Goal: Task Accomplishment & Management: Use online tool/utility

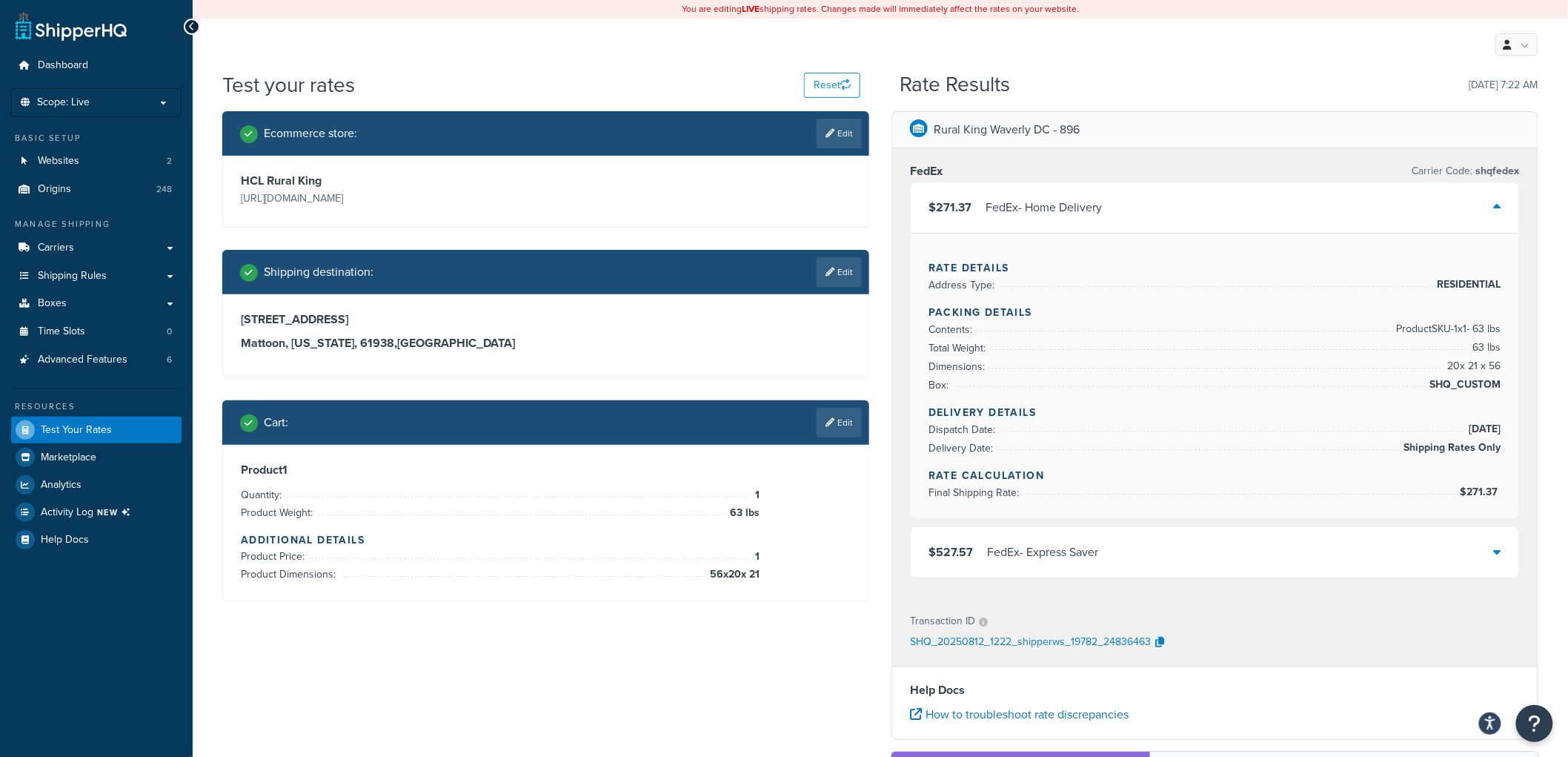
click at [854, 414] on link "Edit" at bounding box center [839, 422] width 45 height 29
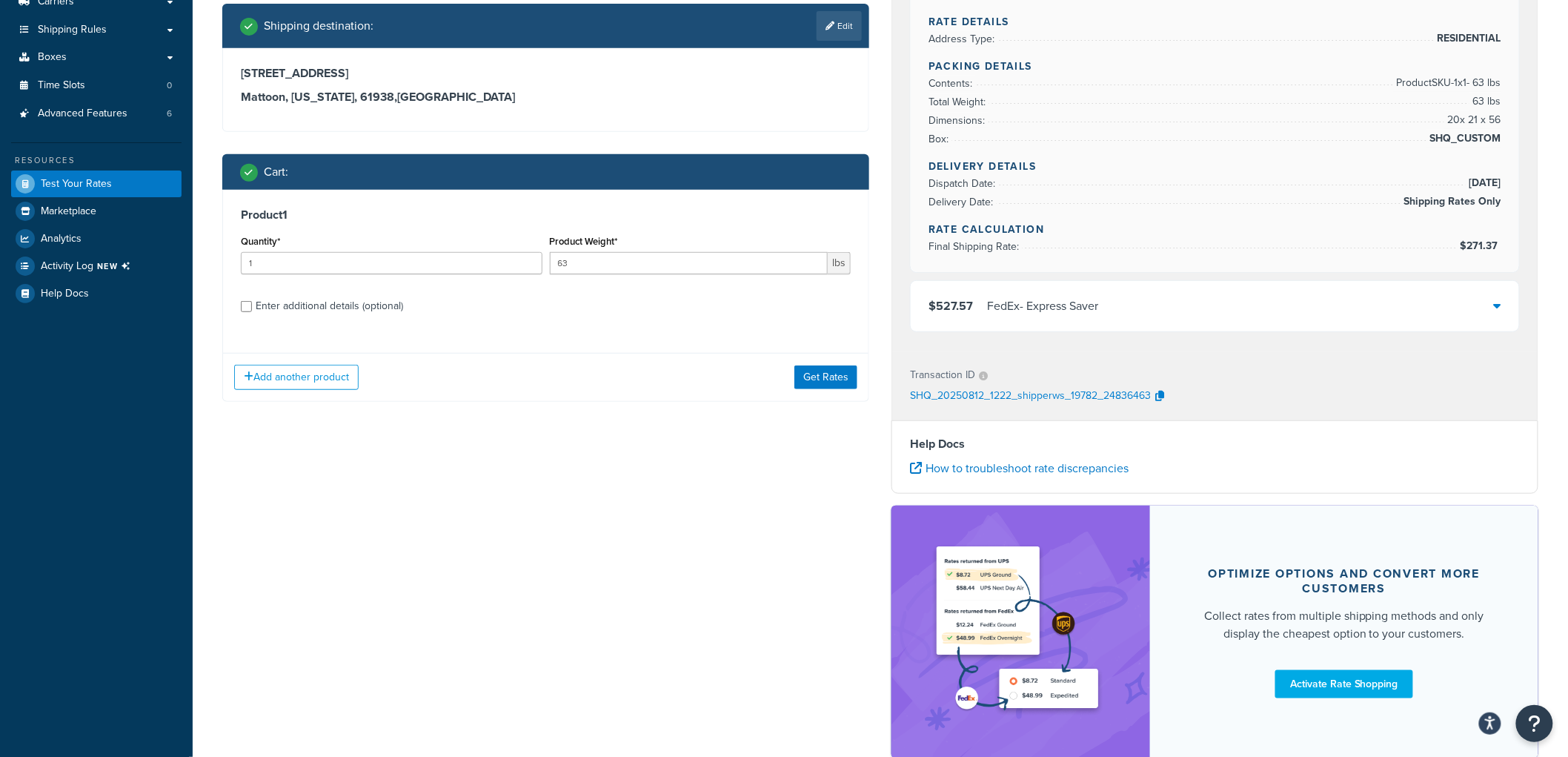
scroll to position [247, 0]
click at [319, 317] on div "Product 1 Quantity* 1 Product Weight* 63 lbs Enter additional details (optional)" at bounding box center [546, 265] width 645 height 152
click at [314, 302] on div "Enter additional details (optional)" at bounding box center [329, 306] width 147 height 21
click at [252, 302] on input "Enter additional details (optional)" at bounding box center [246, 306] width 11 height 11
checkbox input "true"
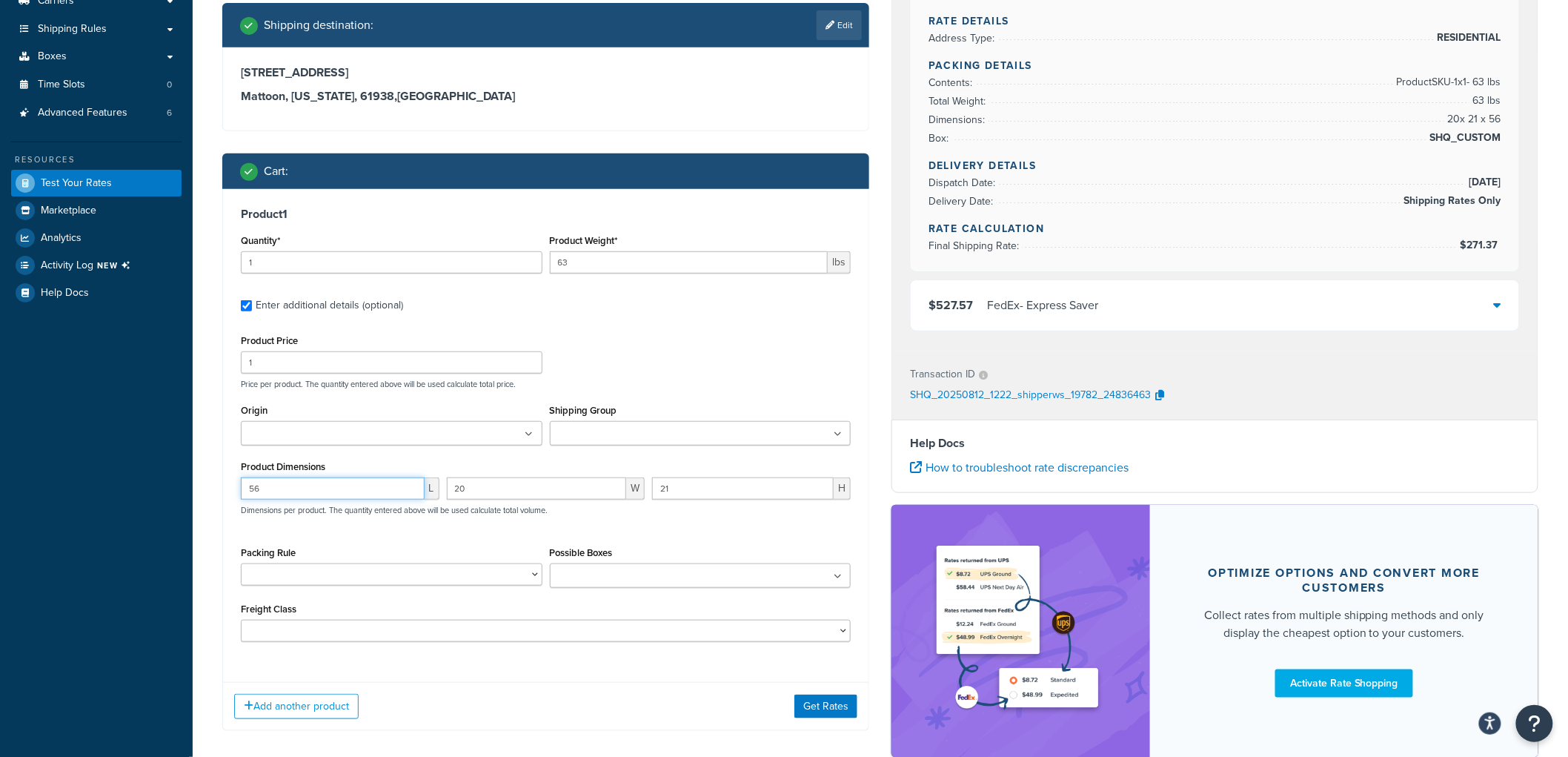
click at [363, 500] on div "56 L" at bounding box center [340, 494] width 206 height 33
click at [362, 502] on div "56 L" at bounding box center [340, 494] width 206 height 33
click at [317, 494] on input "56" at bounding box center [332, 489] width 183 height 23
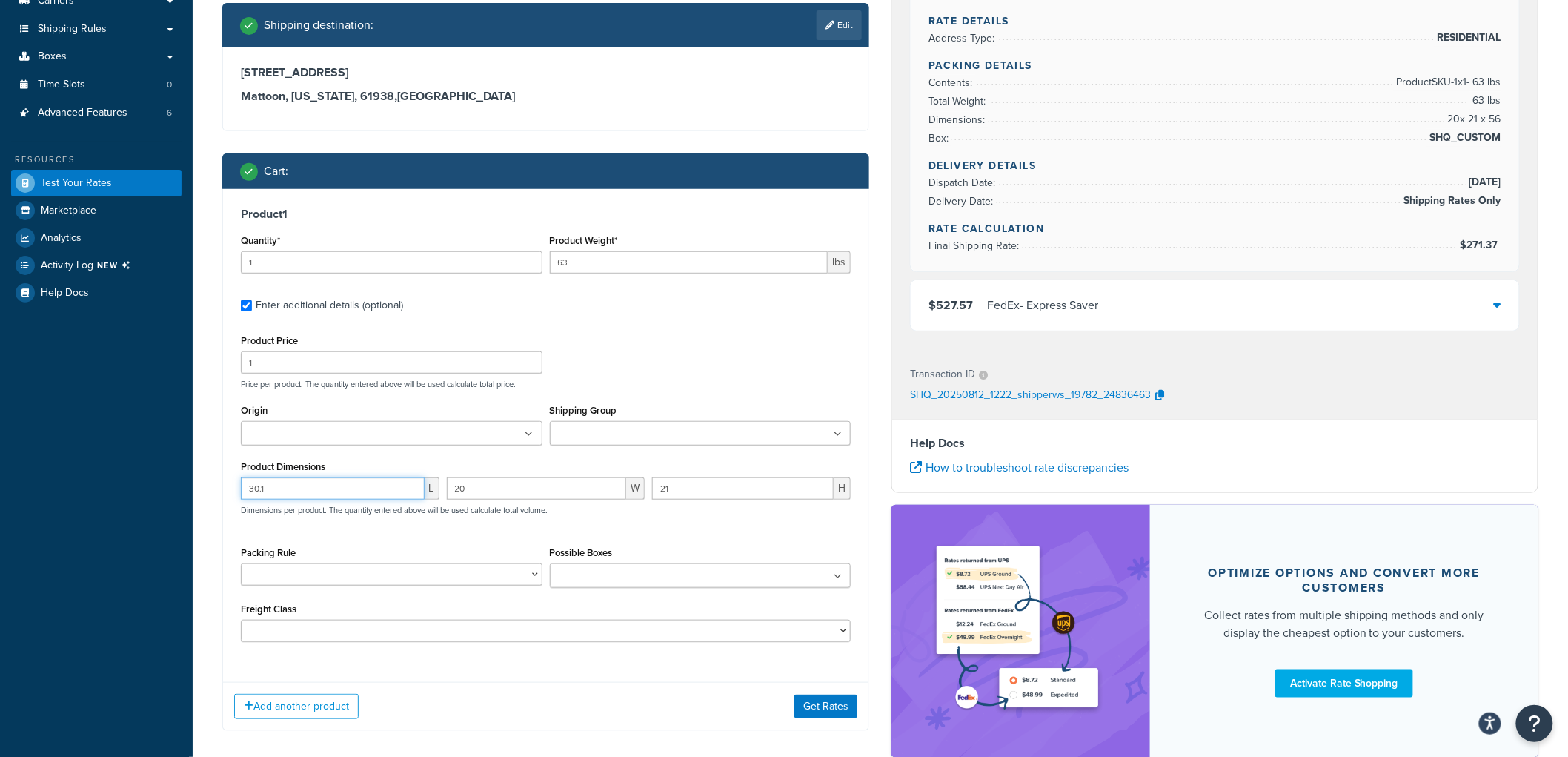
type input "30.1"
type input "12.20"
type input "46.10"
click at [531, 538] on div "Product Price 1 Price per product. The quantity entered above will be used calc…" at bounding box center [545, 487] width 610 height 312
click at [845, 701] on button "Get Rates" at bounding box center [826, 707] width 63 height 24
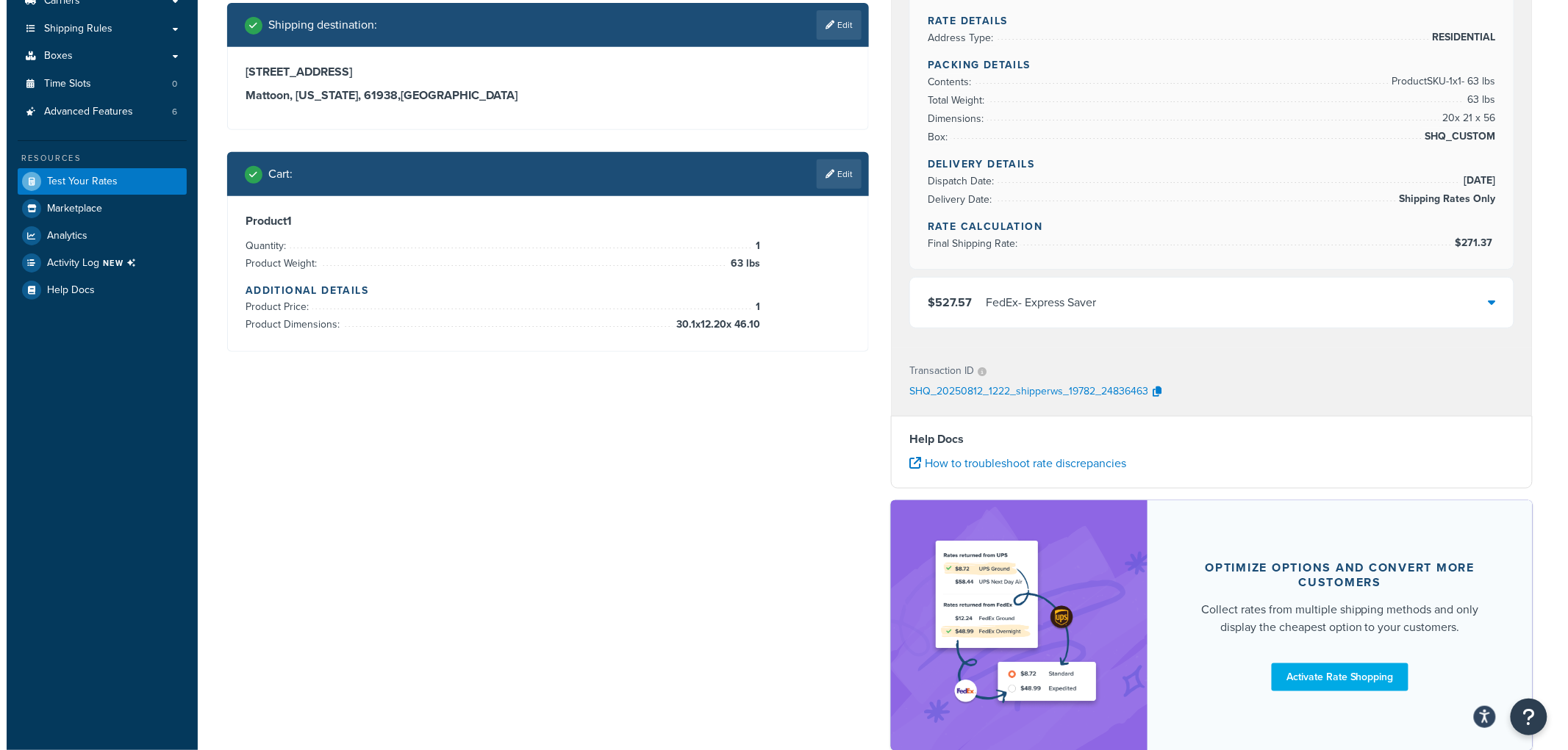
scroll to position [0, 0]
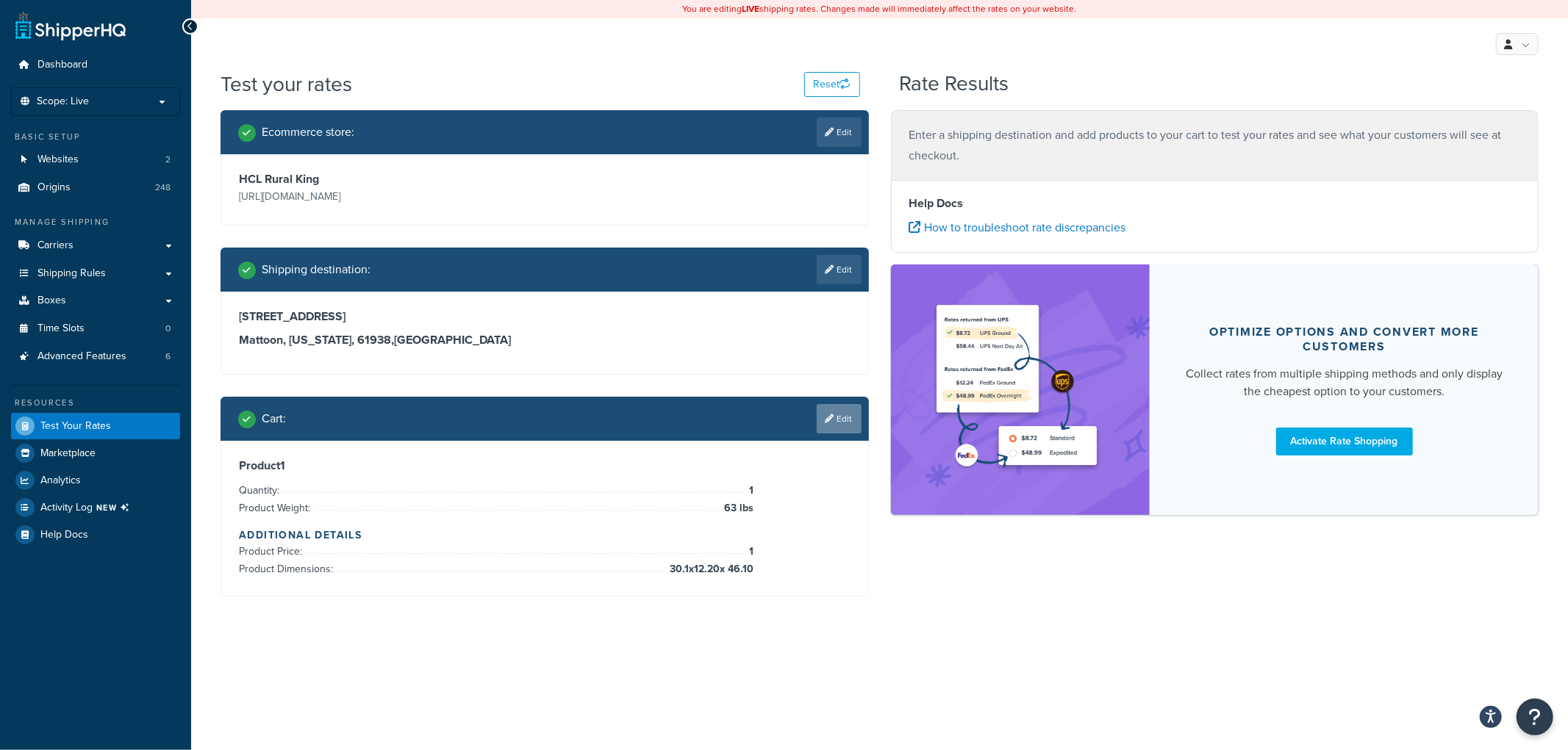
click at [827, 420] on icon at bounding box center [830, 419] width 9 height 9
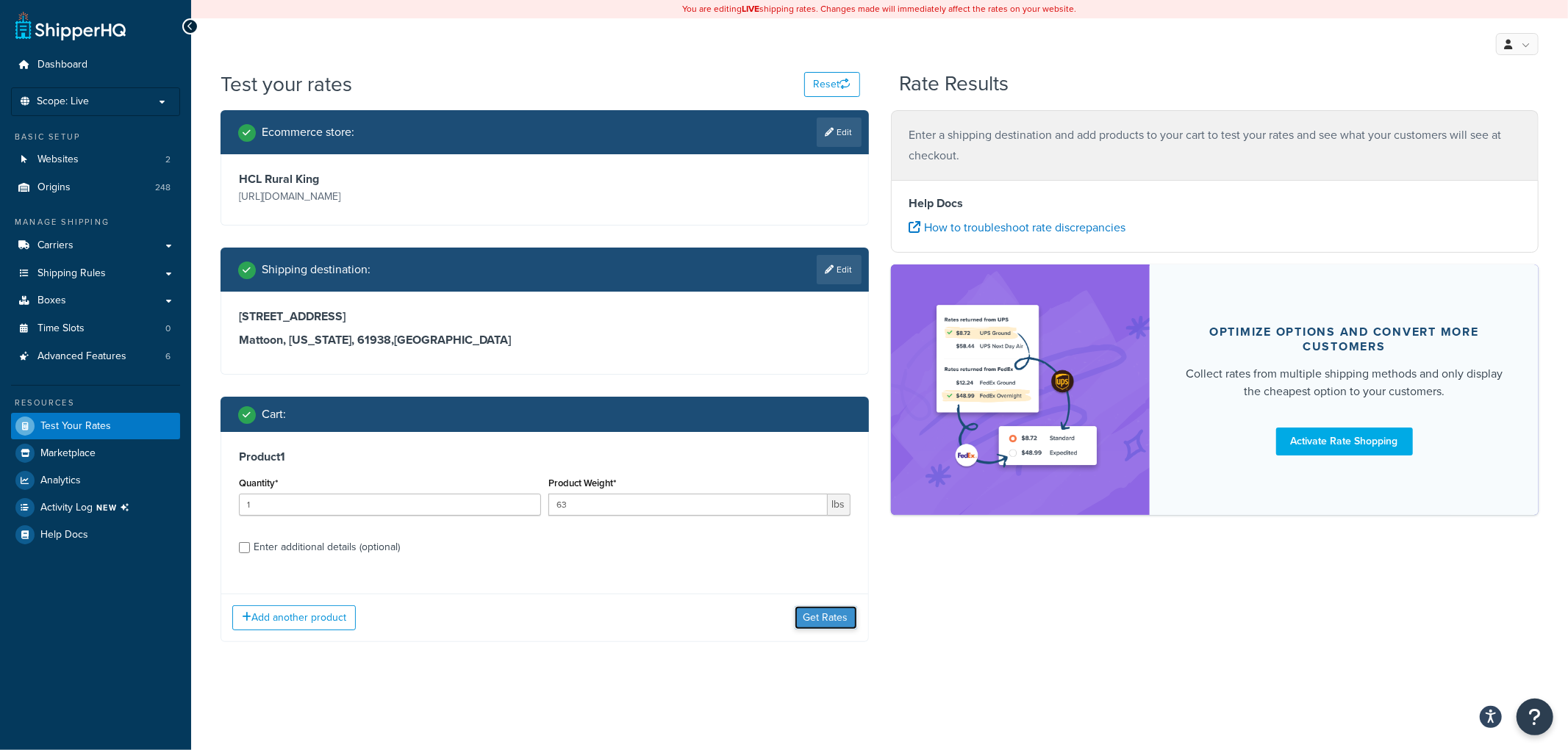
click at [842, 612] on button "Get Rates" at bounding box center [826, 618] width 63 height 24
click at [398, 545] on div "Enter additional details (optional)" at bounding box center [327, 547] width 146 height 21
click at [250, 545] on input "Enter additional details (optional)" at bounding box center [244, 547] width 11 height 11
checkbox input "true"
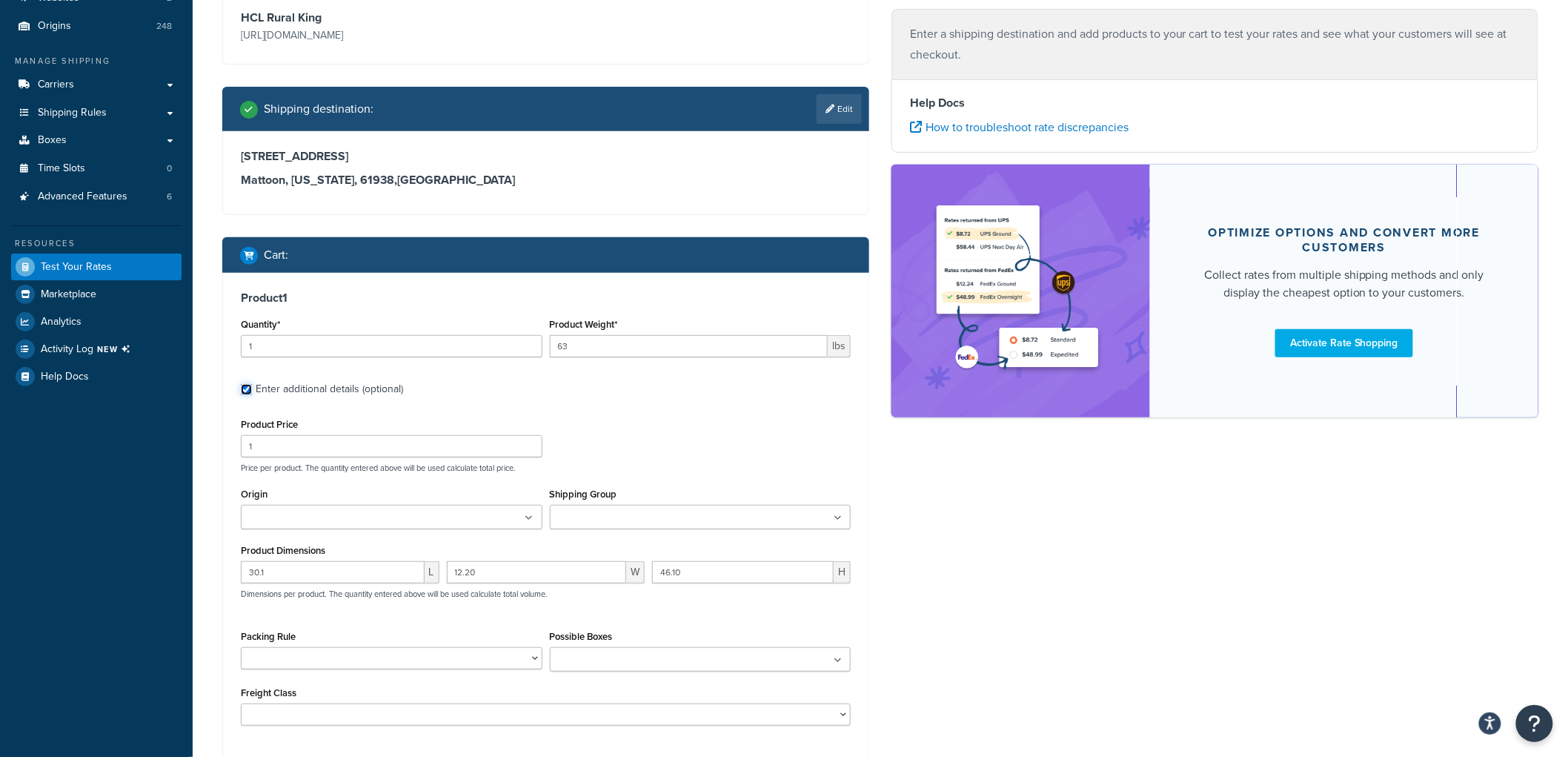
scroll to position [247, 0]
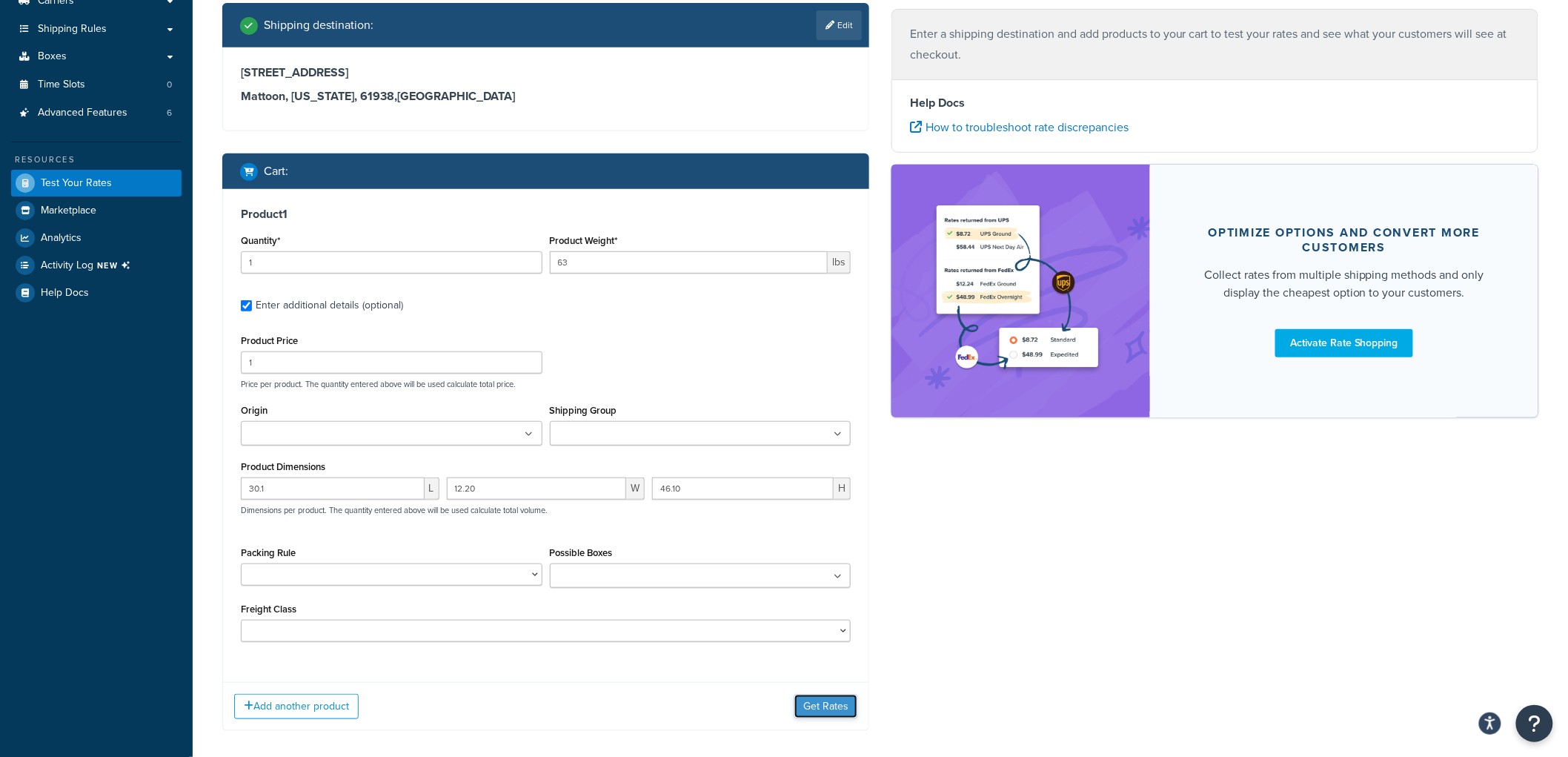
click at [826, 702] on button "Get Rates" at bounding box center [826, 707] width 63 height 24
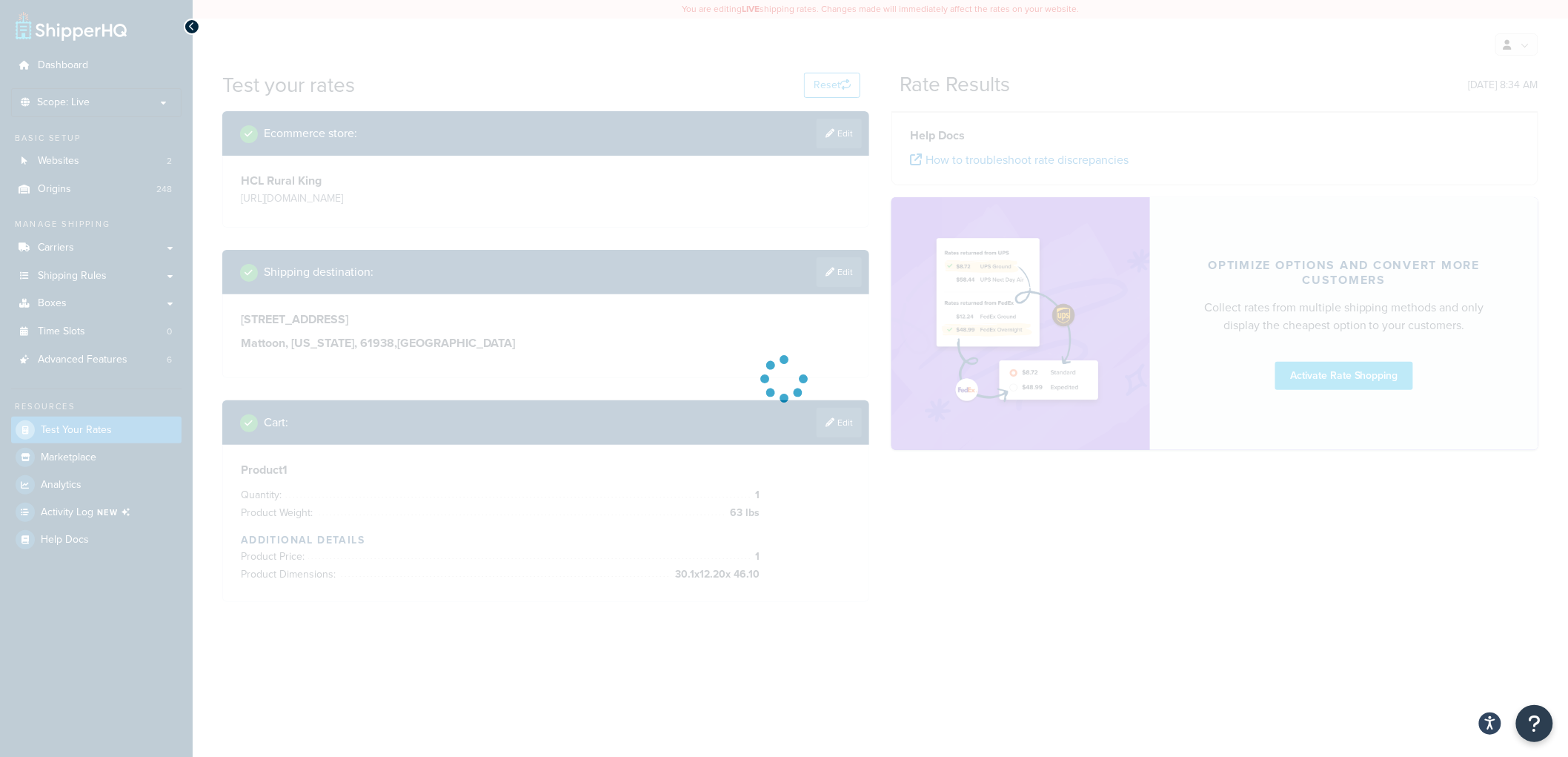
scroll to position [0, 0]
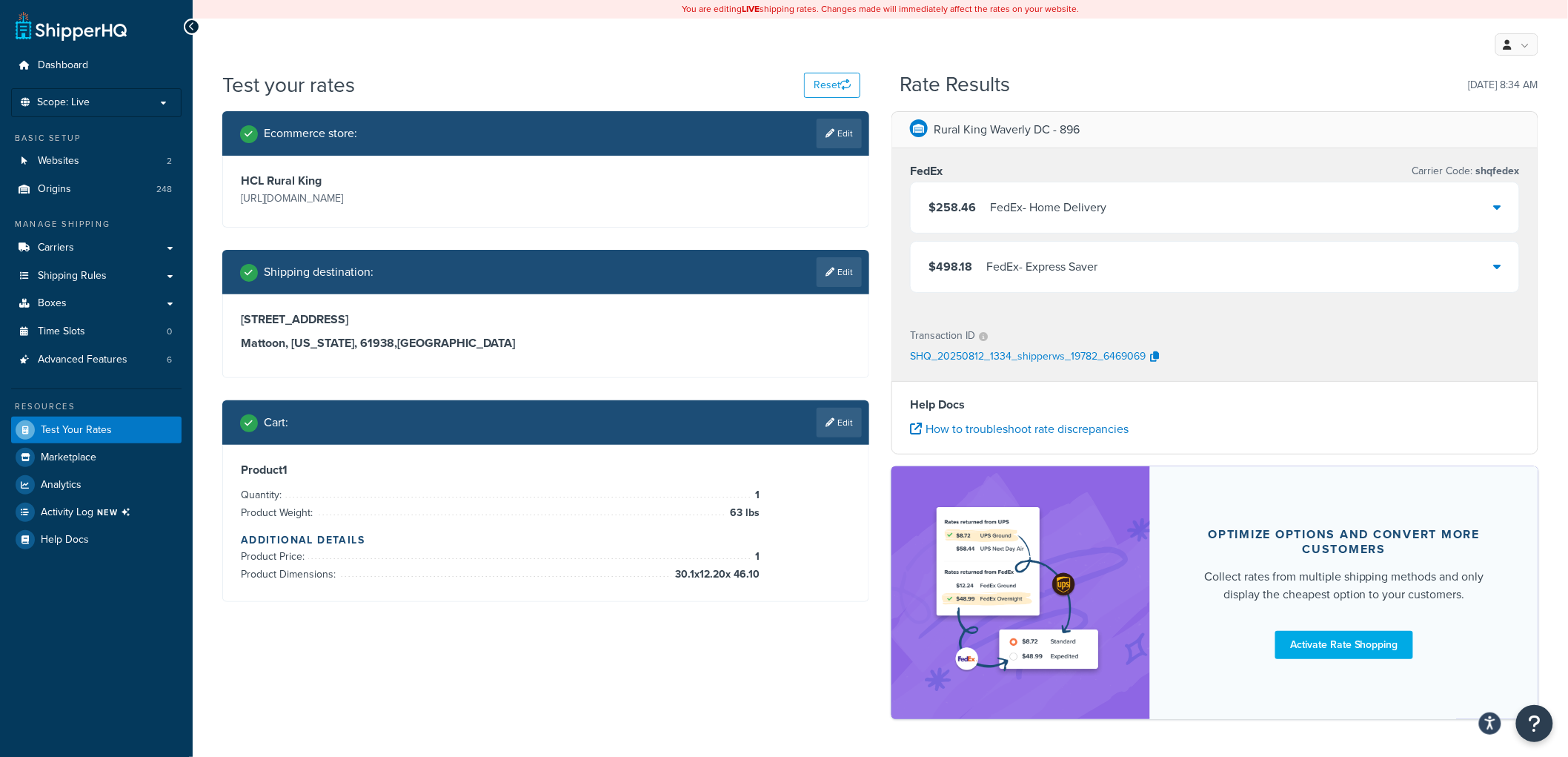
click at [1174, 208] on div "$258.46 FedEx - Home Delivery" at bounding box center [1215, 207] width 608 height 50
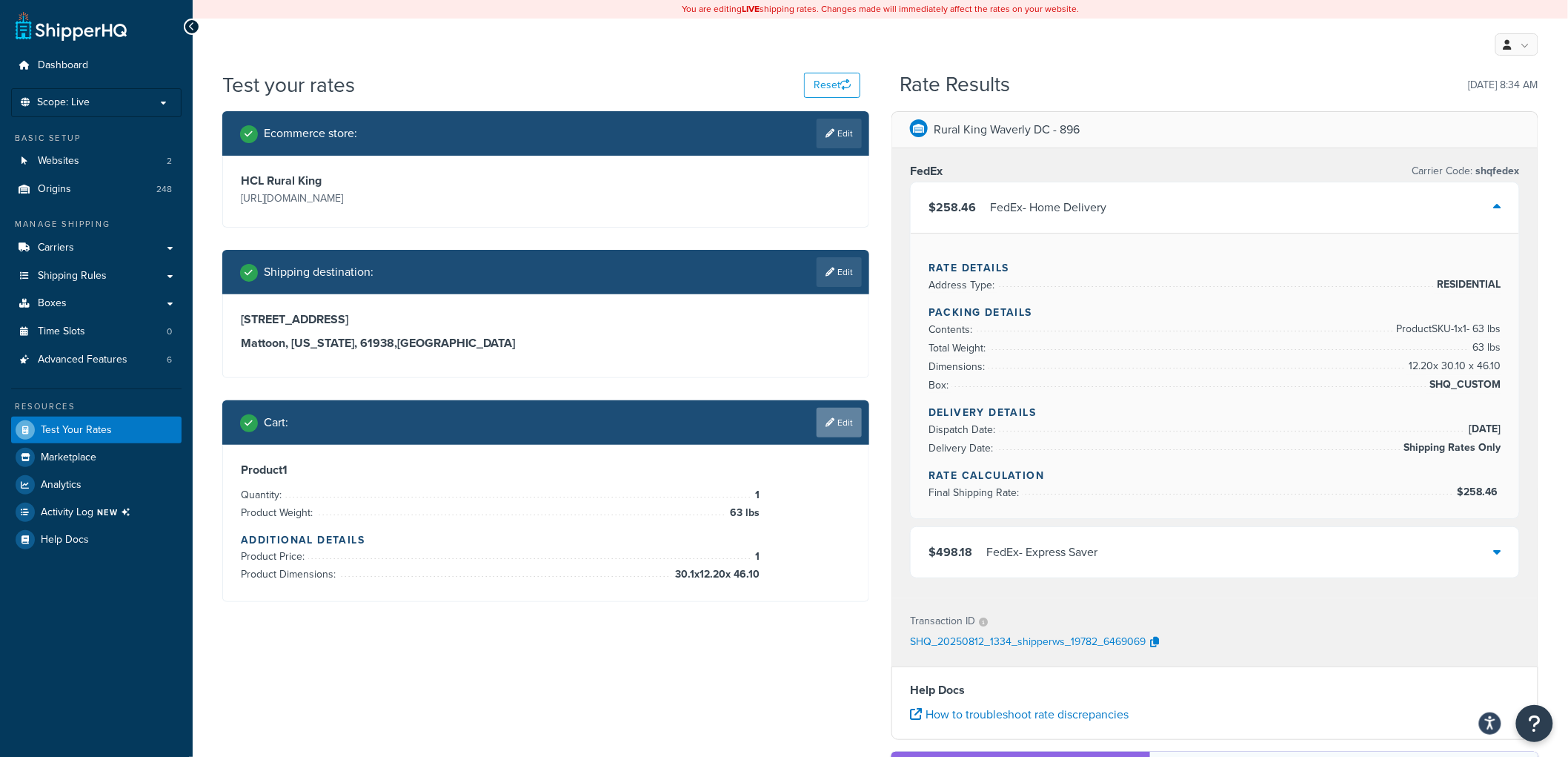
click at [848, 421] on link "Edit" at bounding box center [839, 422] width 45 height 29
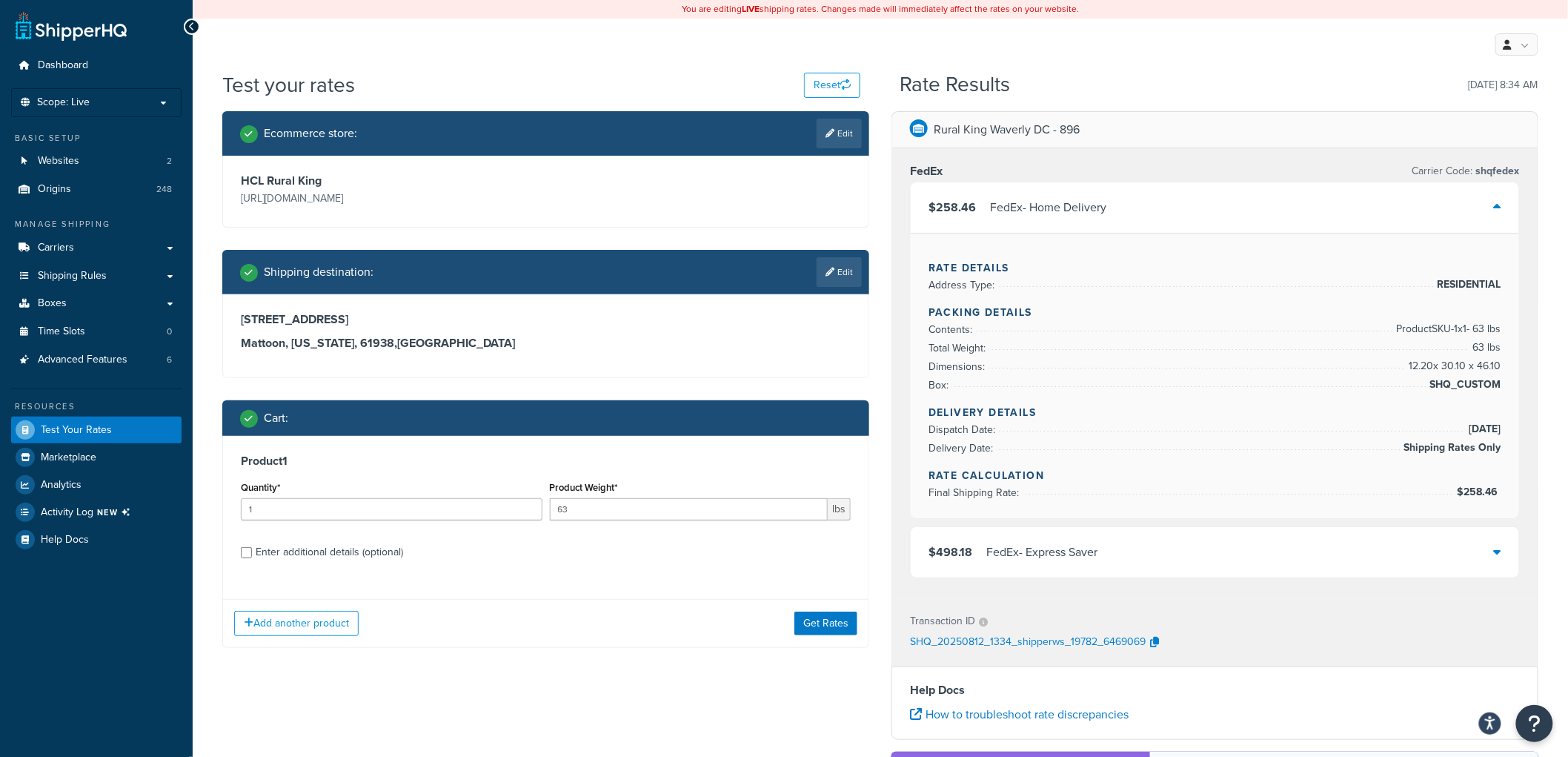
click at [292, 550] on div "Enter additional details (optional)" at bounding box center [329, 552] width 147 height 21
click at [252, 550] on input "Enter additional details (optional)" at bounding box center [246, 552] width 11 height 11
checkbox input "true"
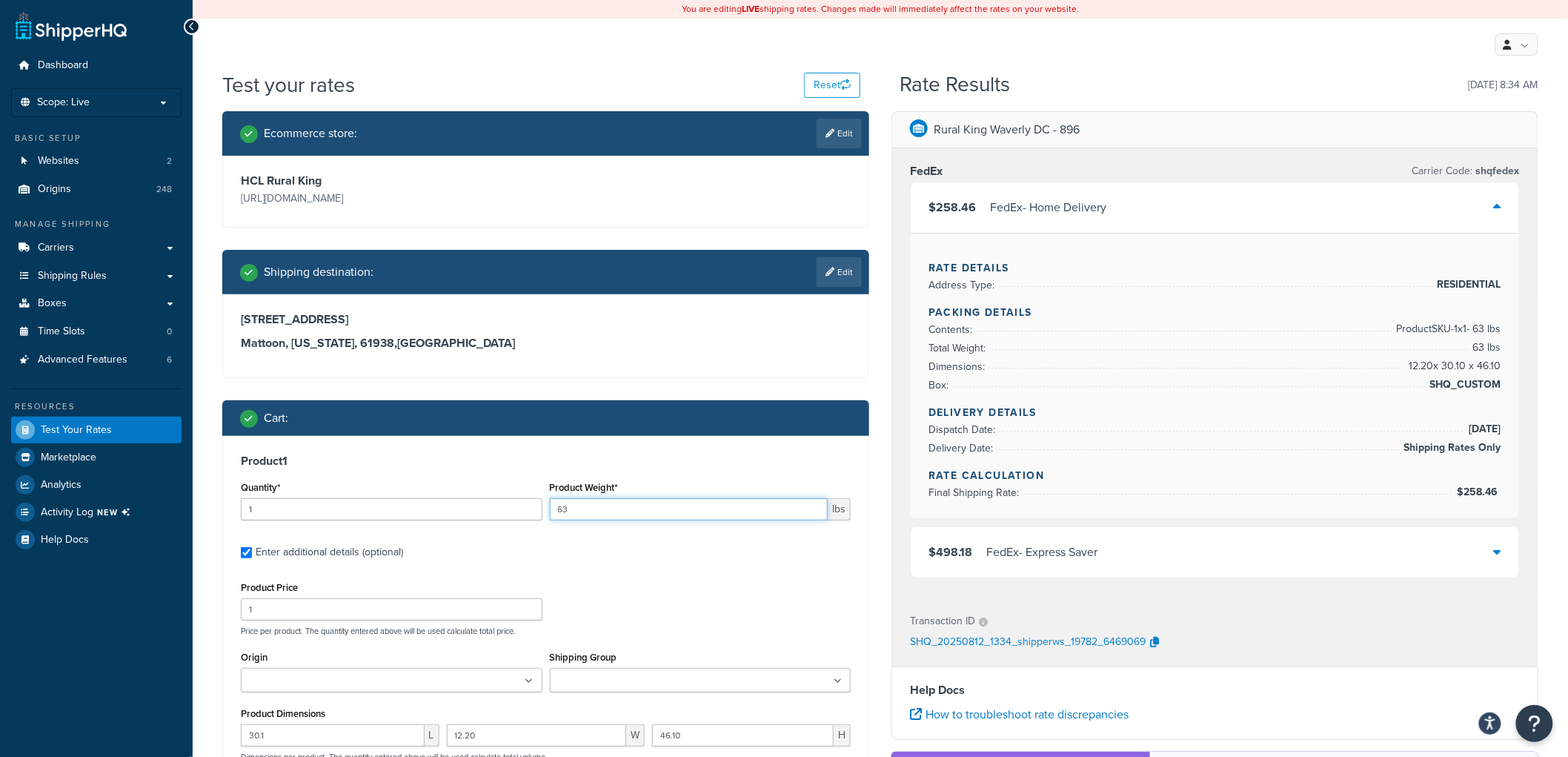
click at [577, 509] on input "63" at bounding box center [689, 509] width 279 height 23
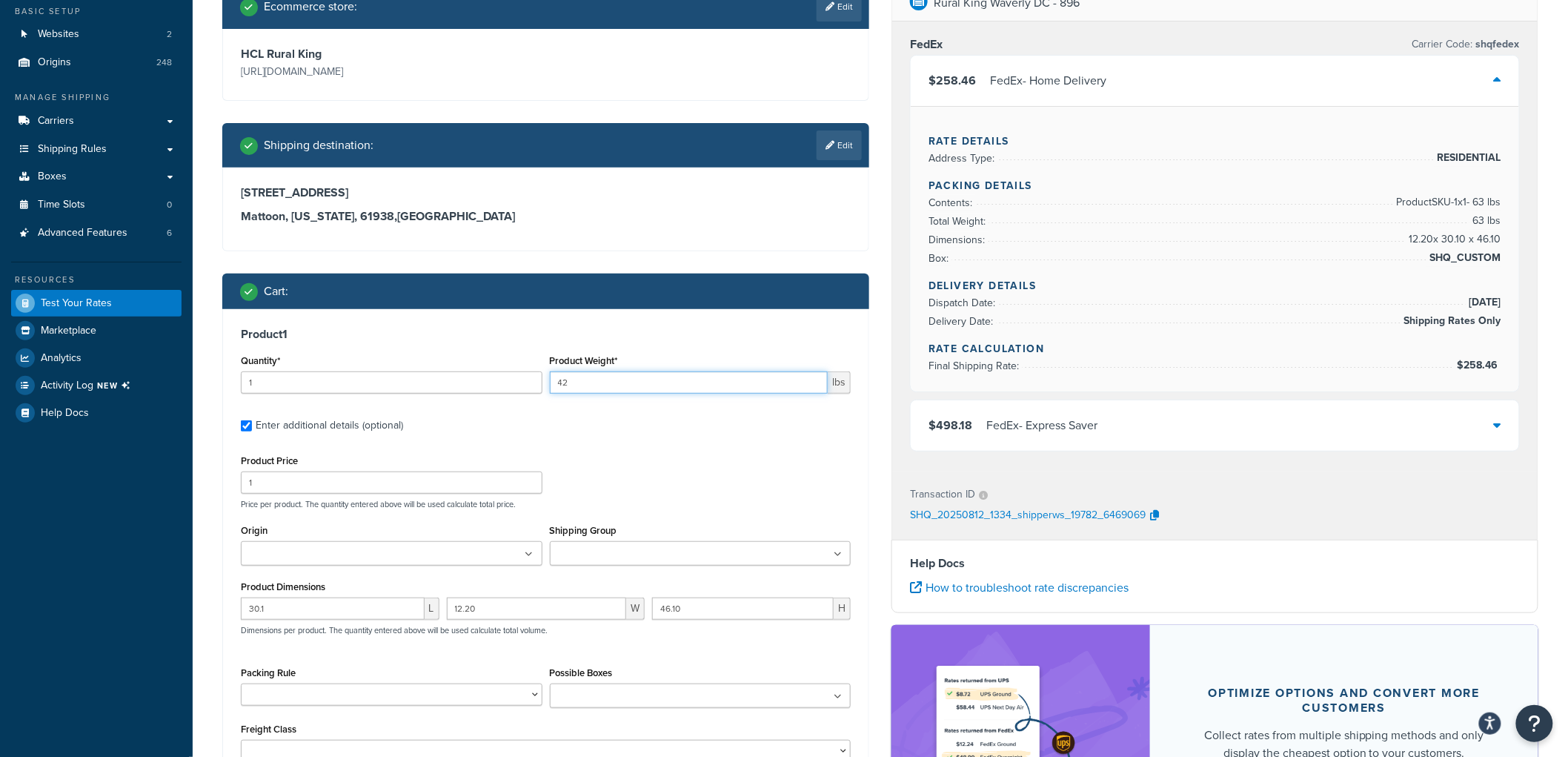
scroll to position [247, 0]
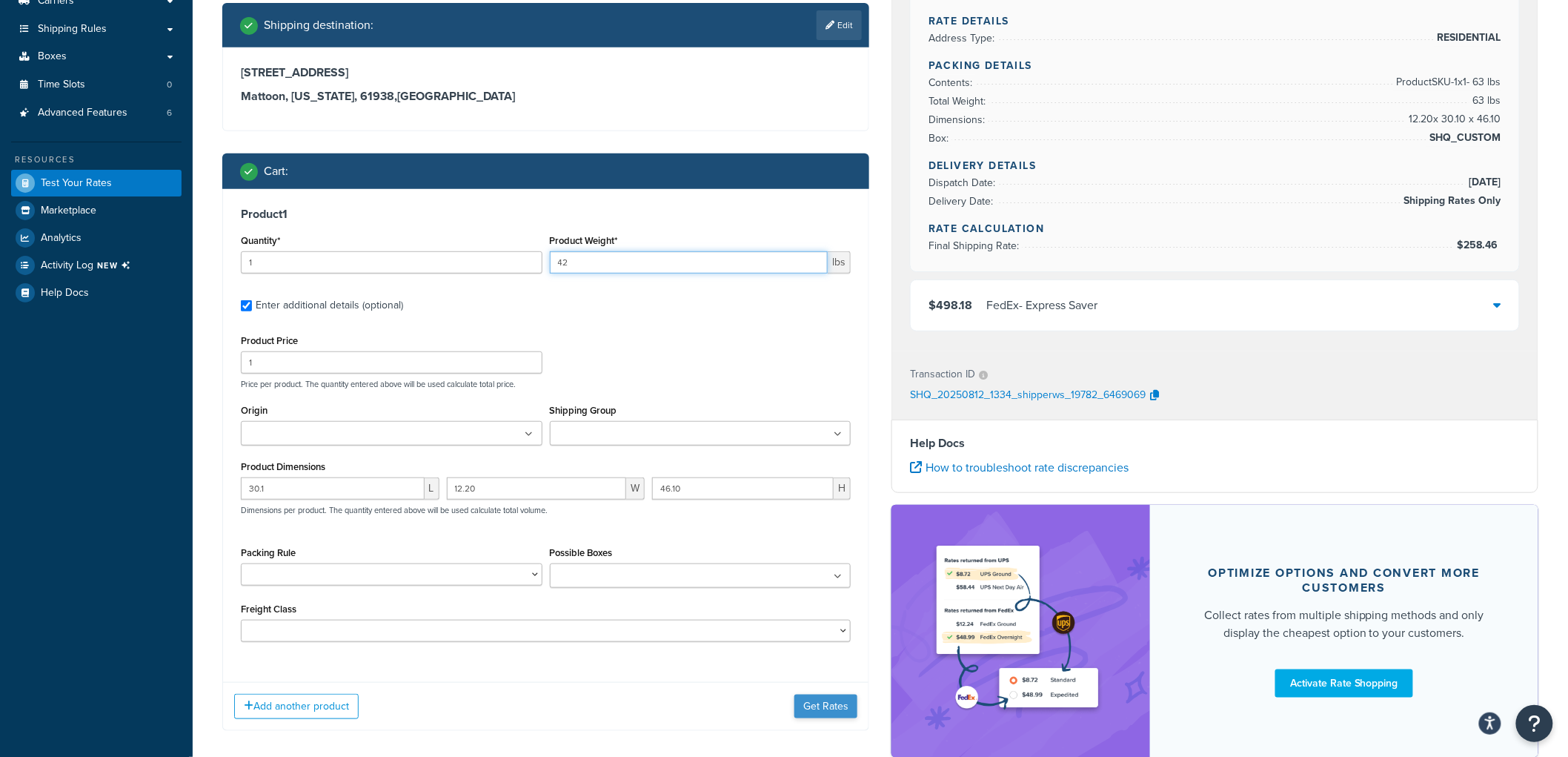
type input "42"
click at [848, 707] on button "Get Rates" at bounding box center [826, 707] width 63 height 24
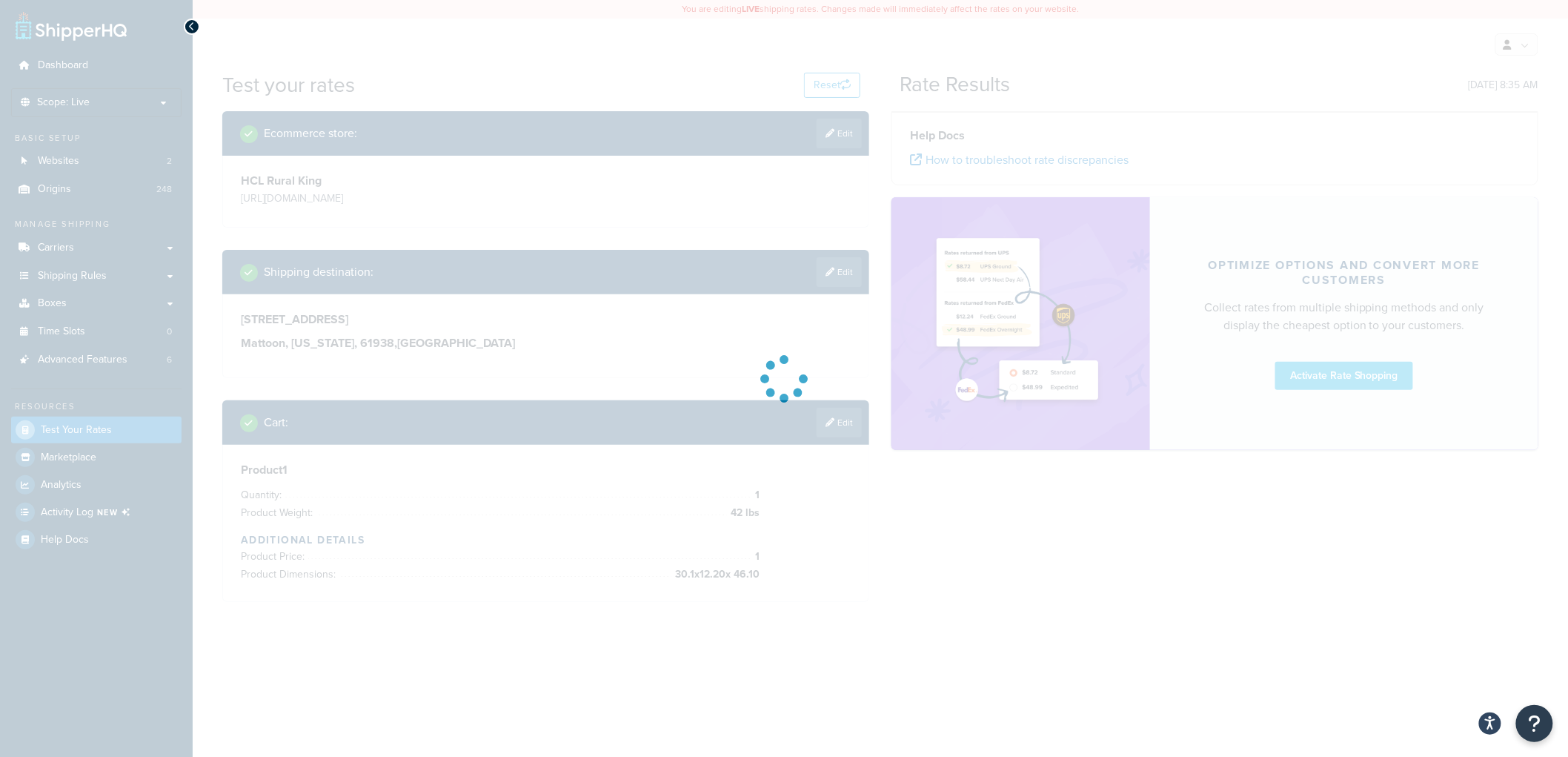
scroll to position [0, 0]
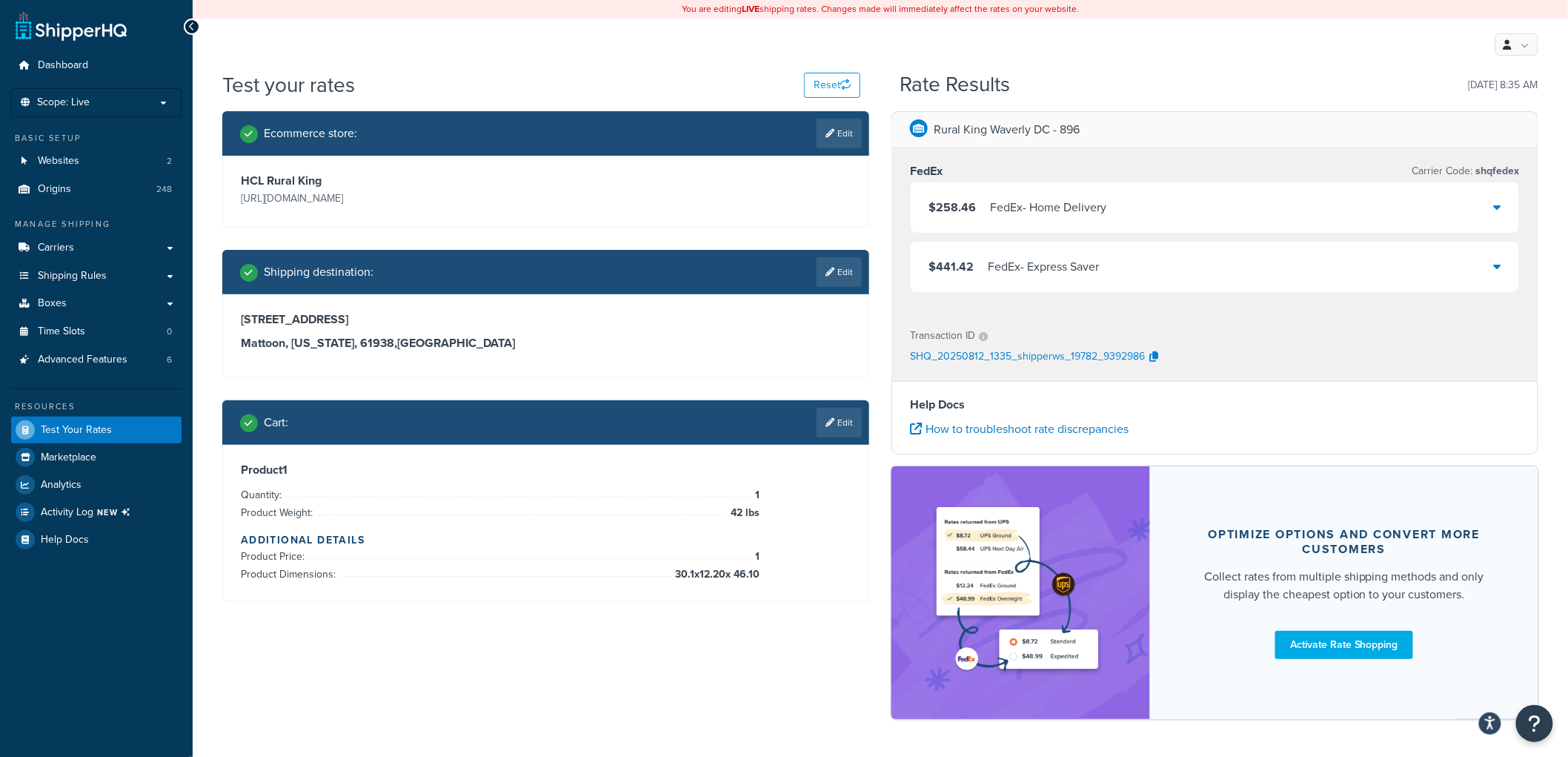
click at [1187, 228] on div "$258.46 FedEx - Home Delivery" at bounding box center [1215, 207] width 608 height 50
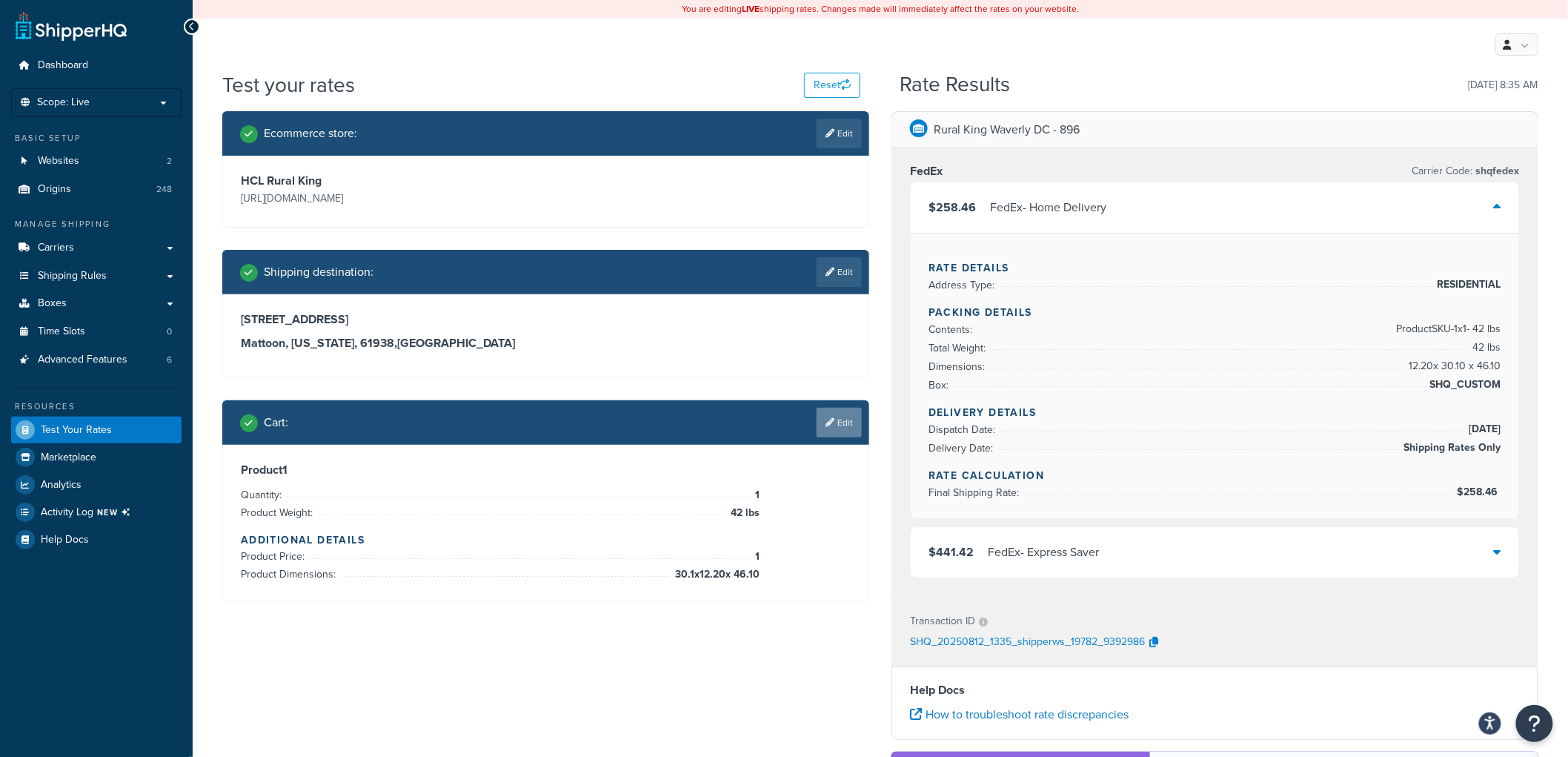
click at [849, 423] on link "Edit" at bounding box center [839, 422] width 45 height 29
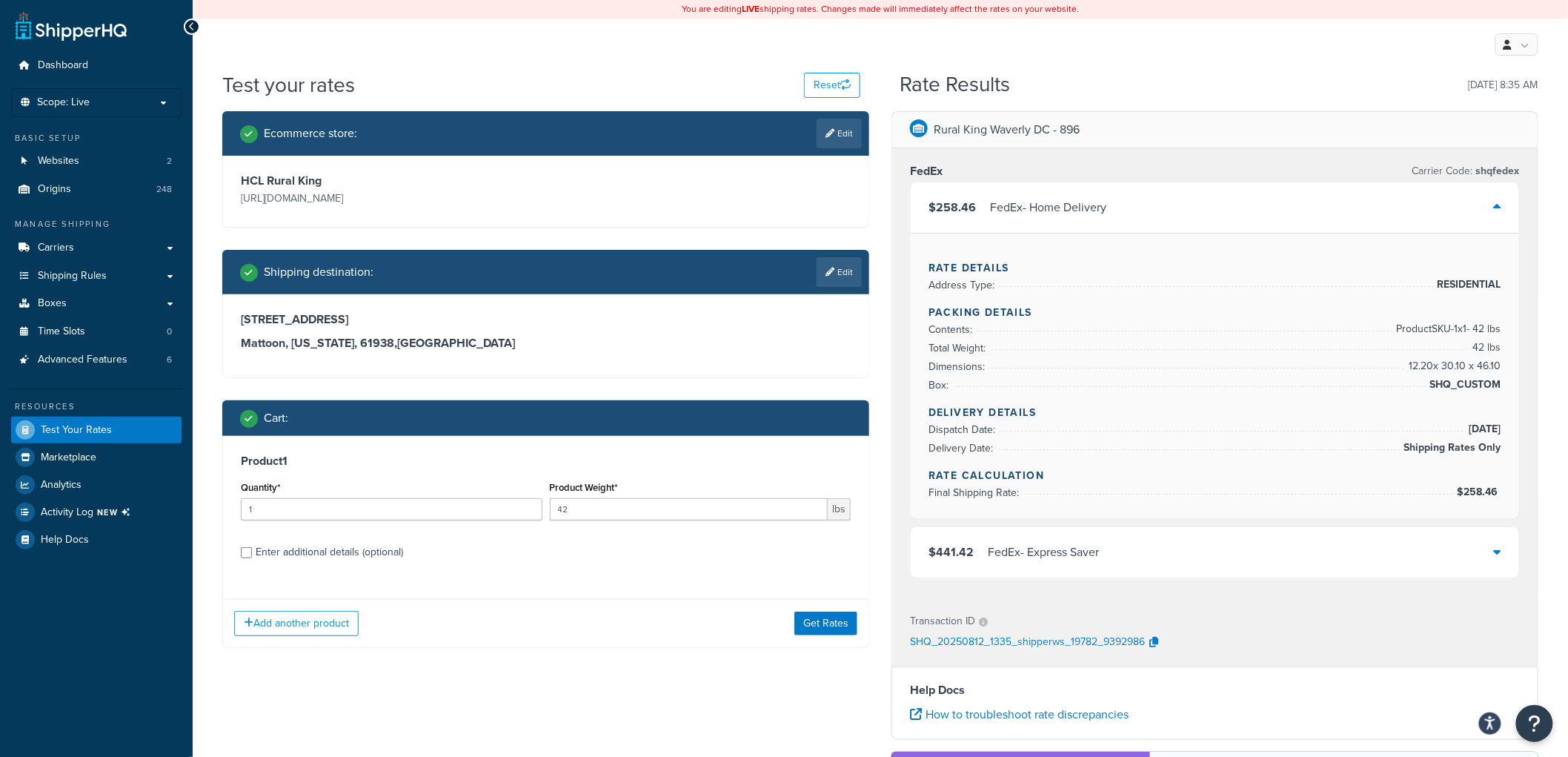
click at [308, 552] on div "Enter additional details (optional)" at bounding box center [329, 552] width 147 height 21
click at [252, 552] on input "Enter additional details (optional)" at bounding box center [246, 552] width 11 height 11
checkbox input "true"
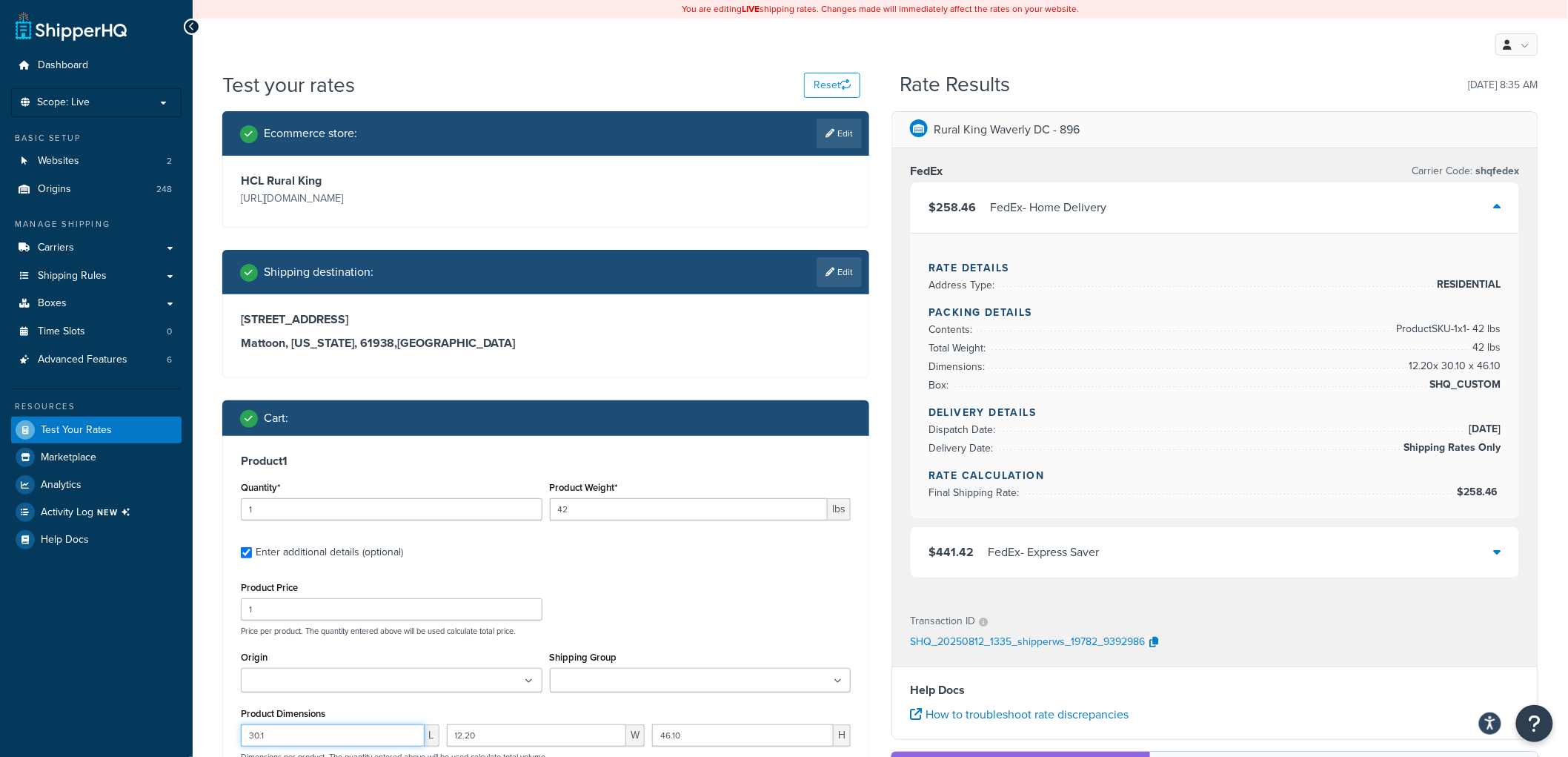
click at [323, 729] on input "30.1" at bounding box center [332, 736] width 183 height 23
type input "30"
type input "12"
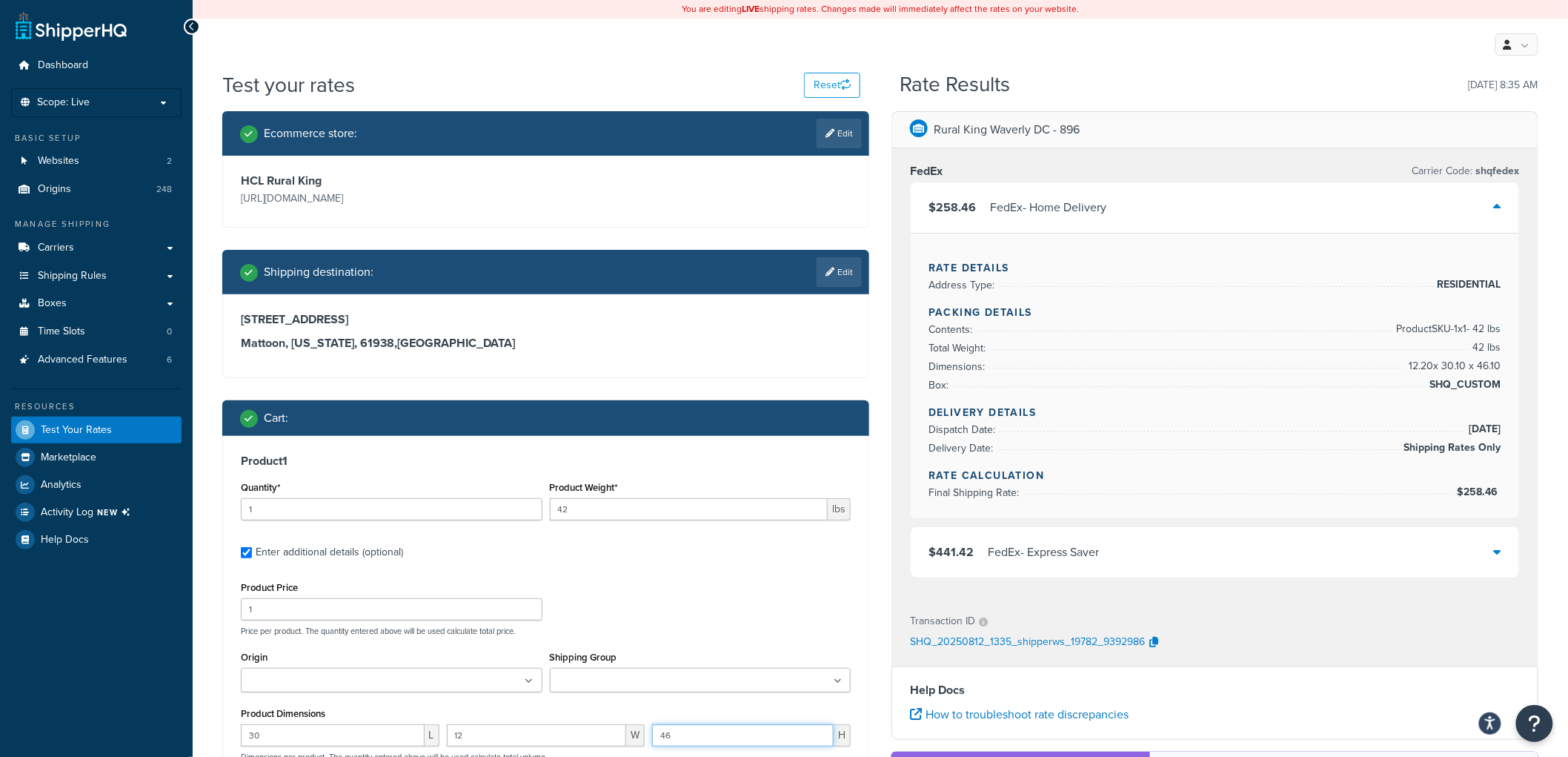
type input "46"
click at [610, 594] on div "Product Price 1 Price per product. The quantity entered above will be used calc…" at bounding box center [545, 607] width 617 height 59
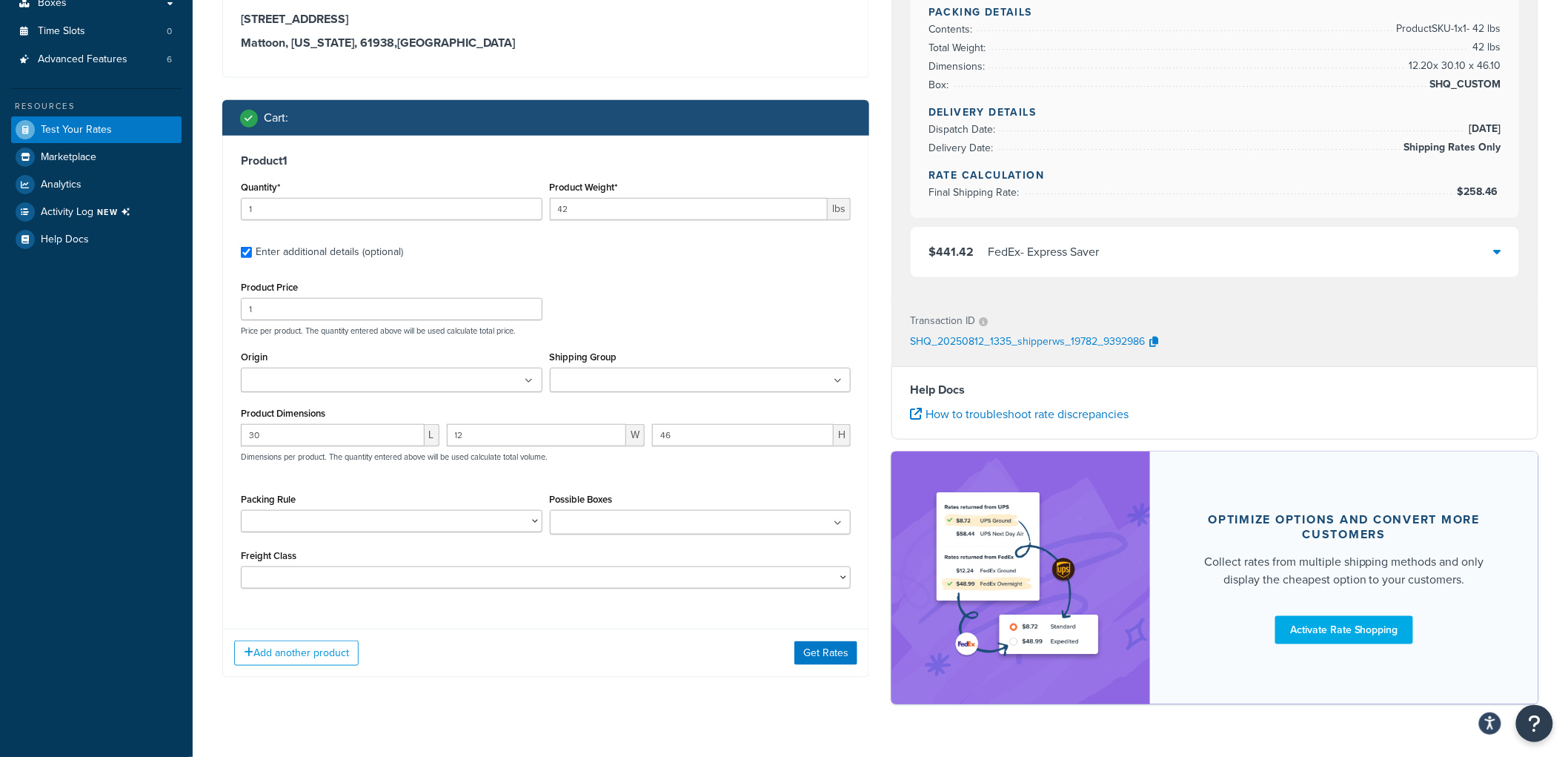
scroll to position [330, 0]
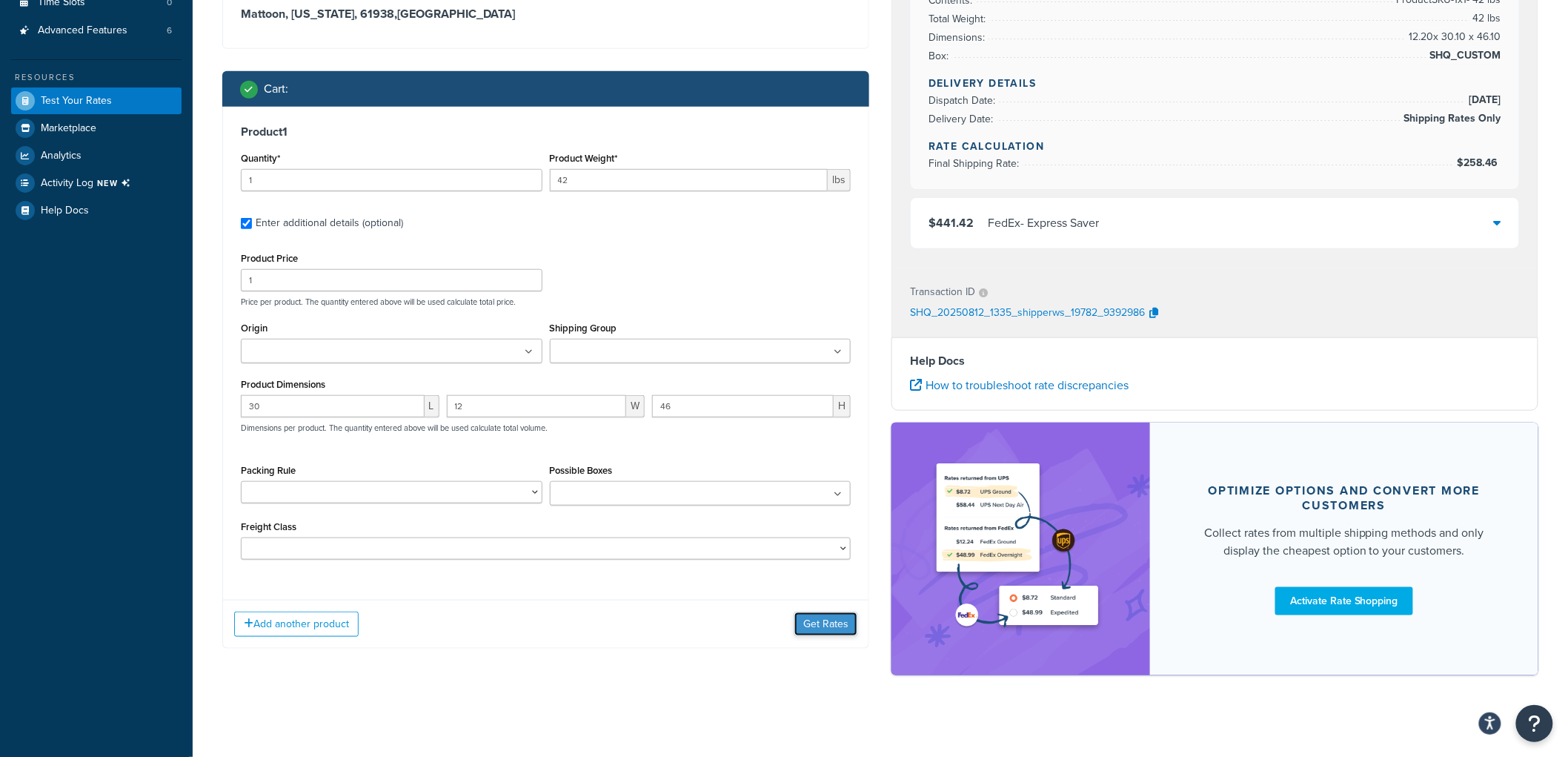
click at [854, 625] on button "Get Rates" at bounding box center [826, 625] width 63 height 24
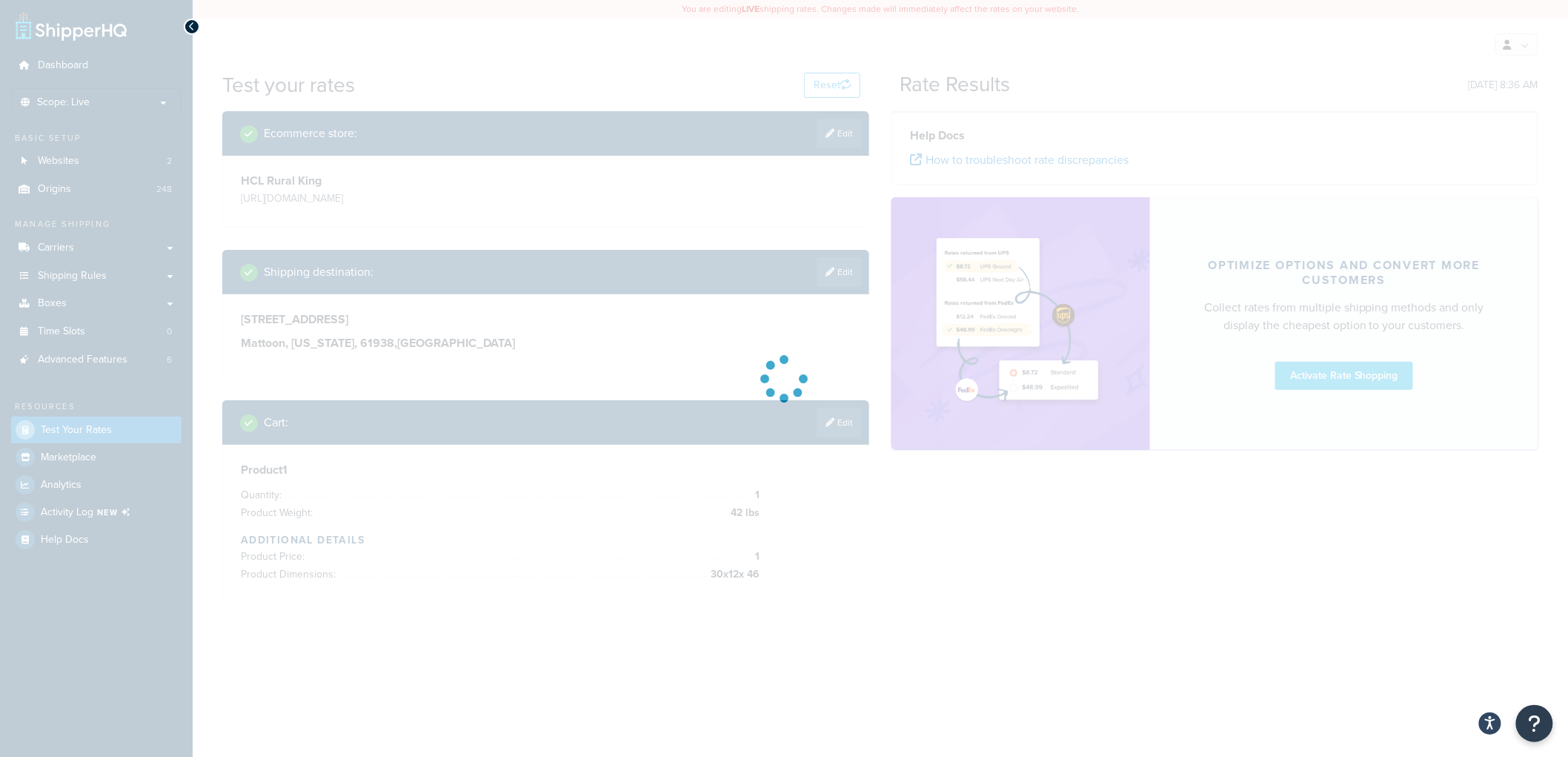
scroll to position [0, 0]
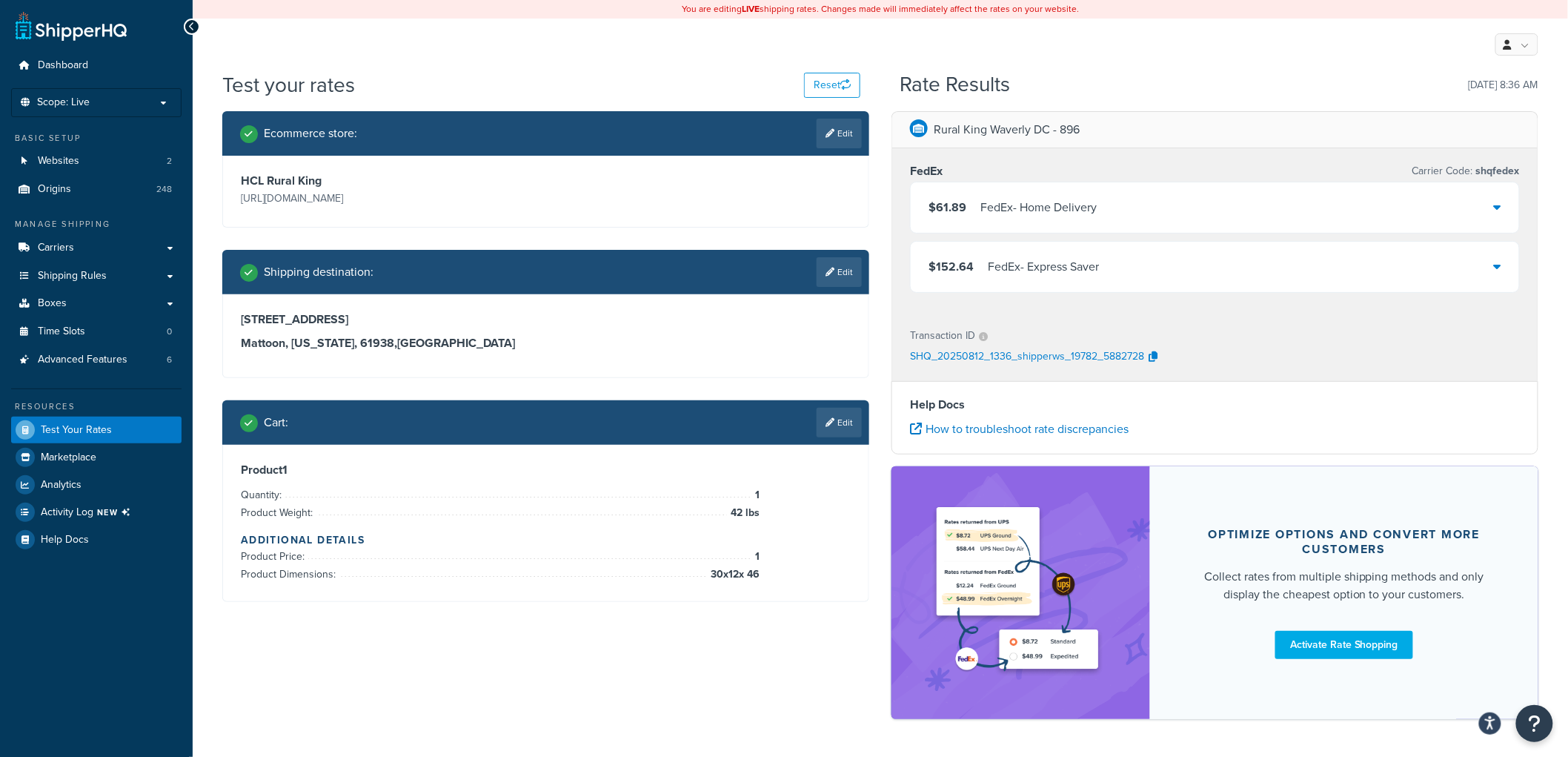
click at [1052, 202] on div "FedEx - Home Delivery" at bounding box center [1039, 208] width 117 height 21
